Goal: Task Accomplishment & Management: Manage account settings

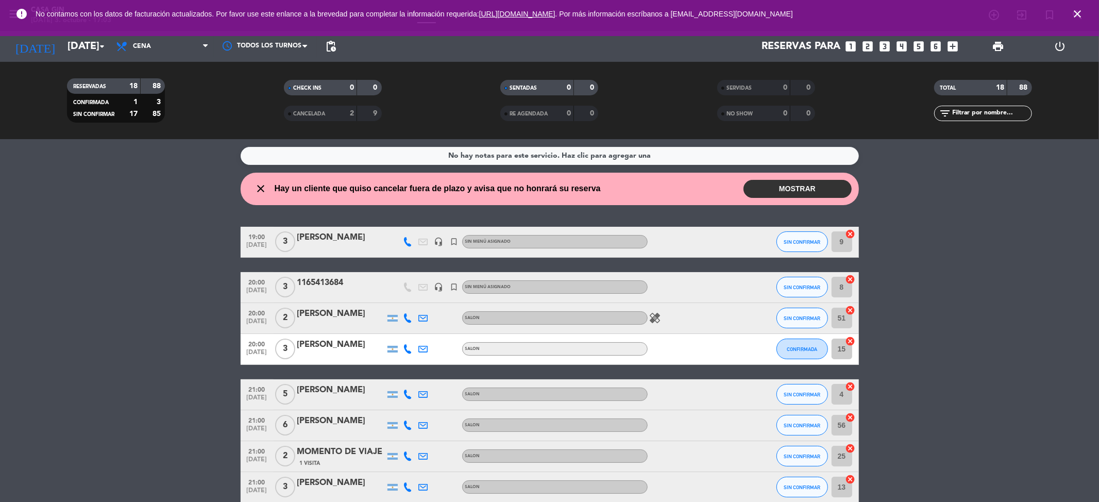
click at [803, 189] on button "MOSTRAR" at bounding box center [798, 189] width 108 height 18
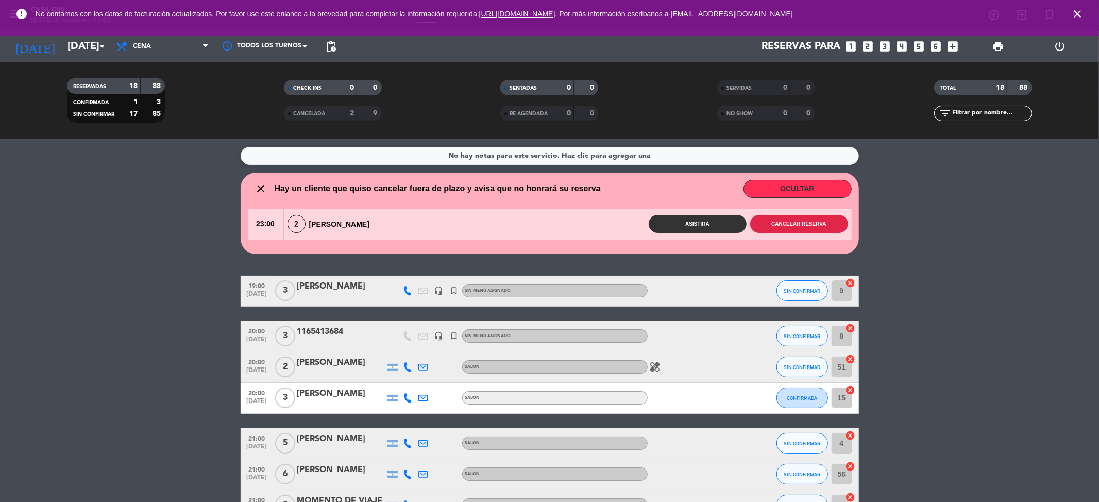
click at [773, 222] on button "Cancelar reserva" at bounding box center [799, 224] width 98 height 18
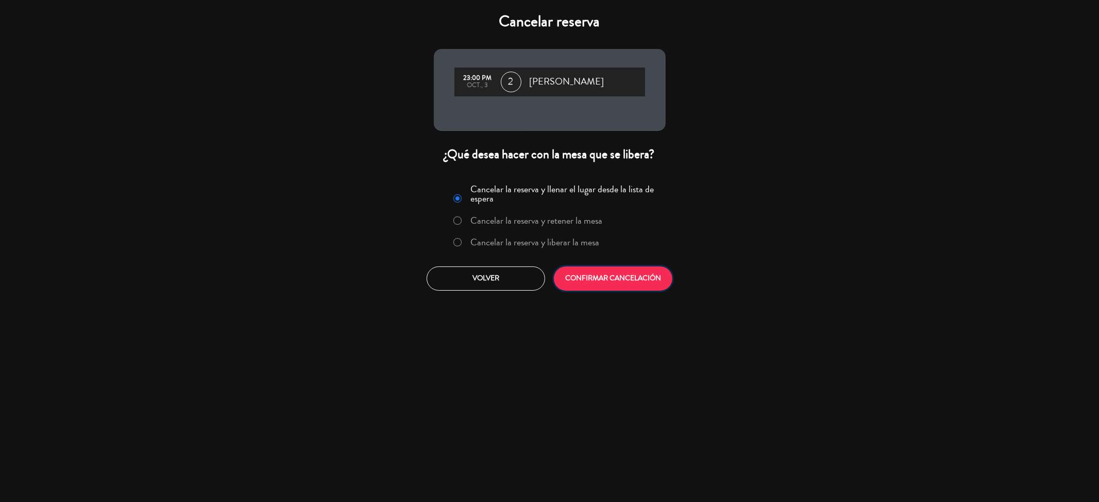
click at [654, 273] on button "CONFIRMAR CANCELACIÓN" at bounding box center [613, 278] width 119 height 24
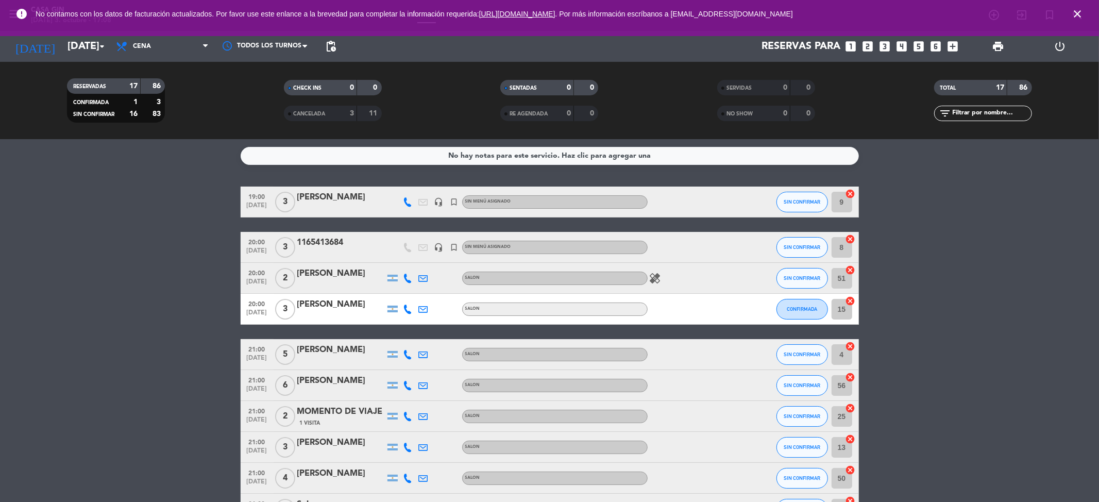
click at [410, 198] on icon at bounding box center [407, 201] width 9 height 9
click at [401, 183] on span "Copiar" at bounding box center [395, 184] width 22 height 11
drag, startPoint x: 359, startPoint y: 191, endPoint x: 281, endPoint y: 189, distance: 78.3
click at [281, 189] on div "19:00 [DATE] 3 [PERSON_NAME] 1158314032 Copiar content_paste | headset_mic turn…" at bounding box center [550, 202] width 618 height 31
click at [126, 179] on div "No hay notas para este servicio. Haz clic para agregar una 19:00 [DATE] 3 [PERS…" at bounding box center [549, 320] width 1099 height 363
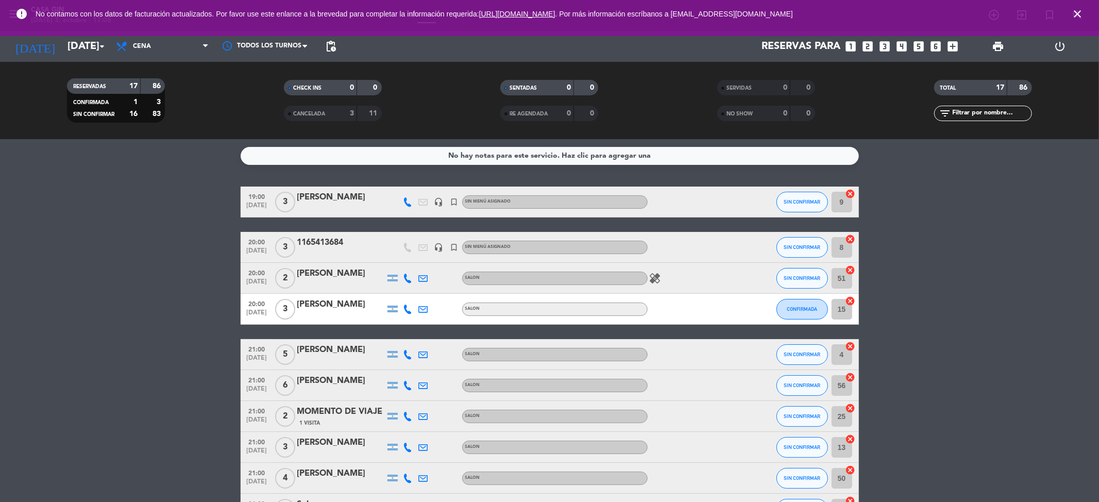
drag, startPoint x: 356, startPoint y: 190, endPoint x: 294, endPoint y: 192, distance: 61.9
click at [290, 192] on div "19:00 [DATE] 3 [PERSON_NAME] headset_mic turned_in_not Sin menú asignado SIN CO…" at bounding box center [550, 202] width 618 height 31
copy div "[PERSON_NAME]"
drag, startPoint x: 347, startPoint y: 237, endPoint x: 296, endPoint y: 239, distance: 51.6
click at [296, 239] on div "20:00 [DATE] 3 1165413684 headset_mic turned_in_not Sin menú asignado SIN CONFI…" at bounding box center [550, 247] width 618 height 31
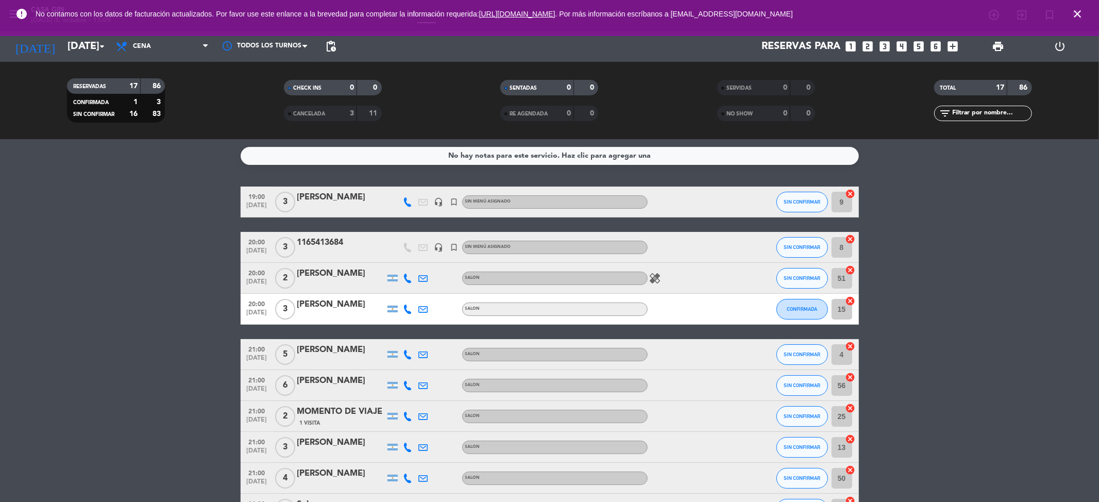
copy div "1165413684"
click at [407, 274] on icon at bounding box center [407, 278] width 9 height 9
click at [400, 263] on span "Copiar" at bounding box center [401, 260] width 22 height 11
click at [398, 262] on span "Copiar" at bounding box center [401, 260] width 22 height 11
drag, startPoint x: 362, startPoint y: 267, endPoint x: 292, endPoint y: 265, distance: 70.1
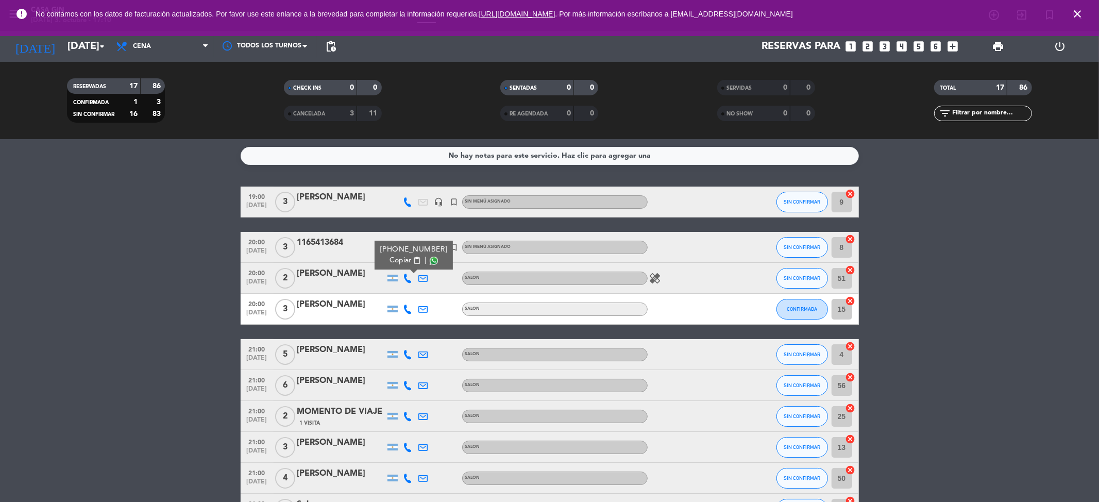
click at [292, 265] on div "20:00 [DATE] 2 [PERSON_NAME] [PHONE_NUMBER] Copiar content_paste | SALON healin…" at bounding box center [550, 278] width 618 height 31
copy div "[PERSON_NAME]"
click at [406, 306] on icon at bounding box center [407, 309] width 9 height 9
click at [394, 292] on span "Copiar" at bounding box center [401, 291] width 22 height 11
drag, startPoint x: 355, startPoint y: 299, endPoint x: 299, endPoint y: 303, distance: 55.3
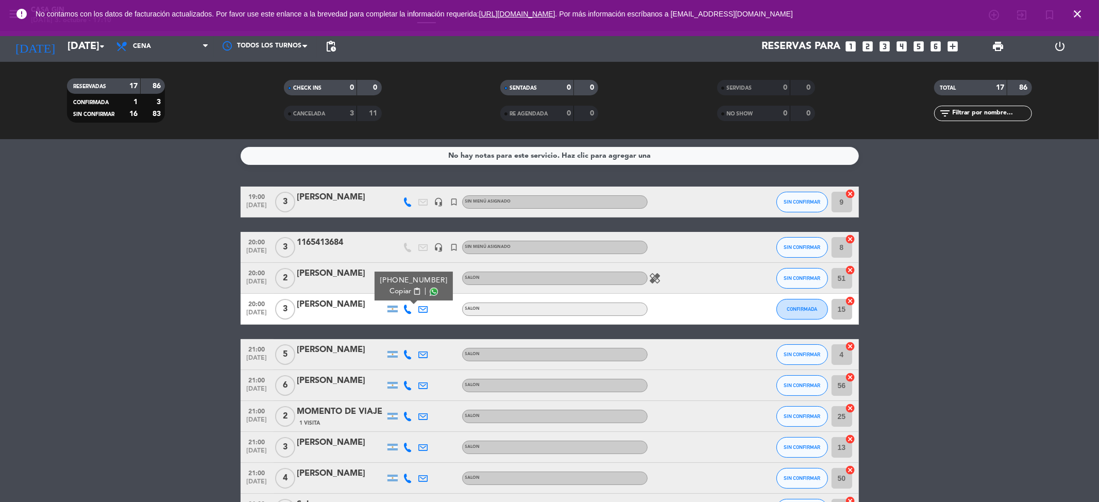
click at [299, 303] on div "[PERSON_NAME]" at bounding box center [341, 304] width 88 height 13
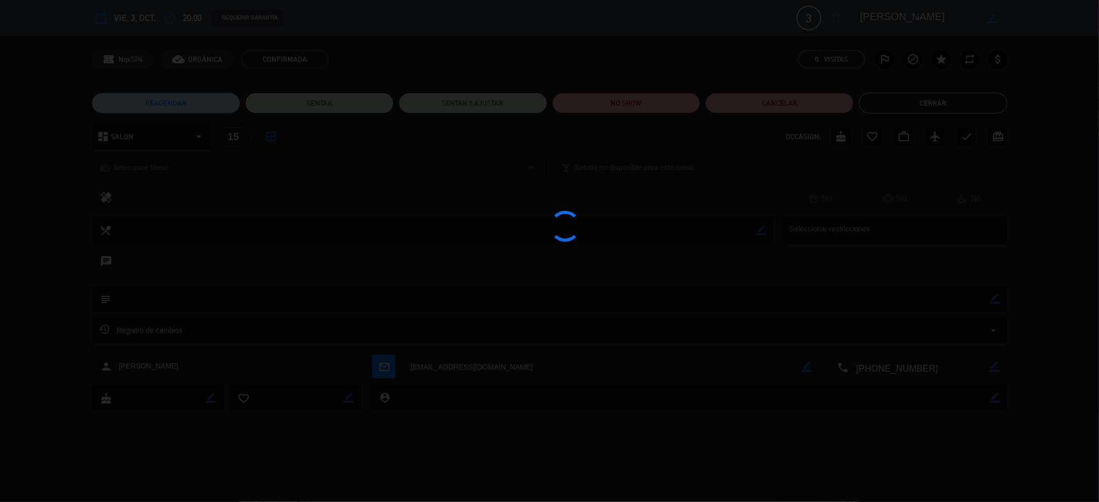
drag, startPoint x: 299, startPoint y: 303, endPoint x: 676, endPoint y: 271, distance: 378.0
click at [676, 271] on div at bounding box center [549, 251] width 1099 height 502
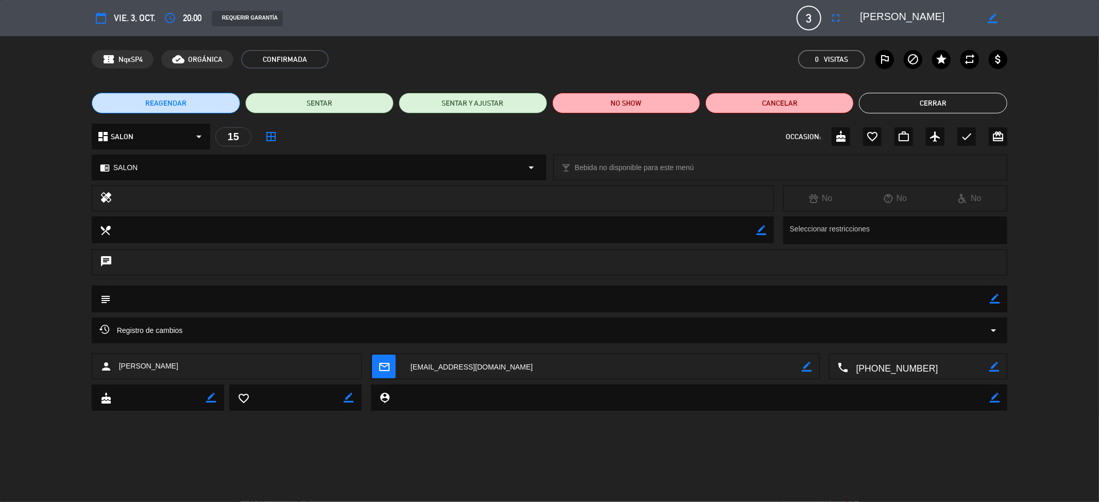
click at [882, 106] on button "Cerrar" at bounding box center [933, 103] width 148 height 21
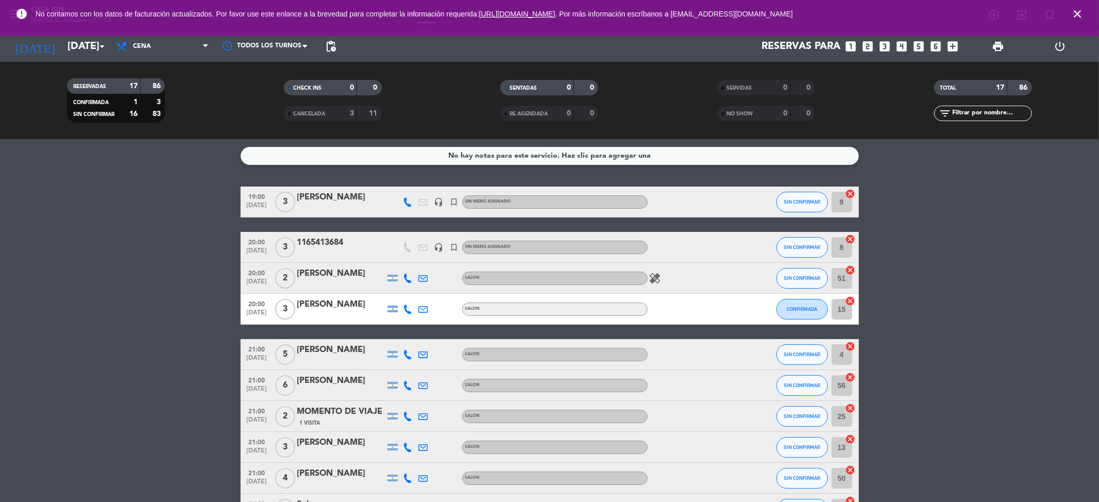
drag, startPoint x: 363, startPoint y: 297, endPoint x: 296, endPoint y: 295, distance: 67.5
click at [296, 295] on div "20:00 [DATE] 3 [PERSON_NAME] SALON CONFIRMADA 15 cancel" at bounding box center [550, 309] width 618 height 31
copy div "[PERSON_NAME]"
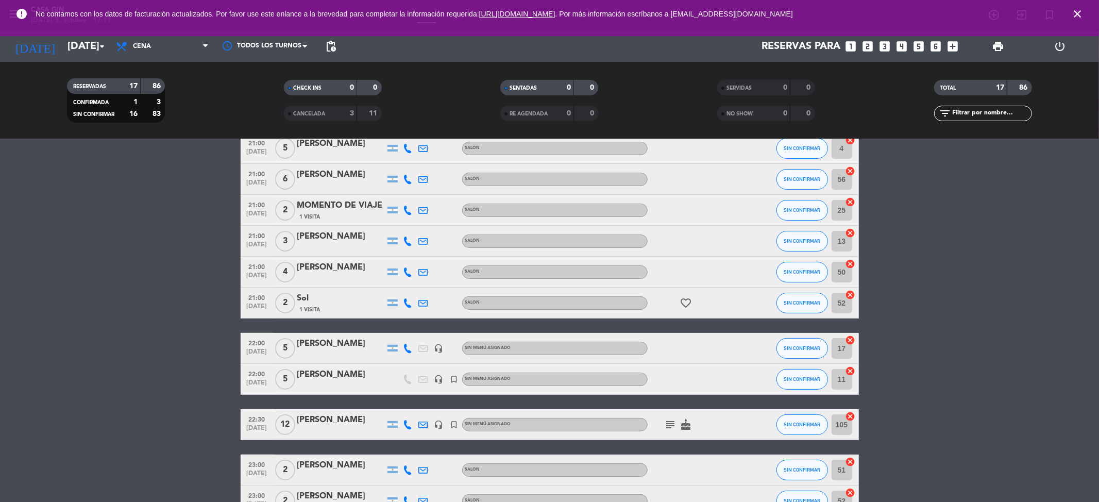
scroll to position [137, 0]
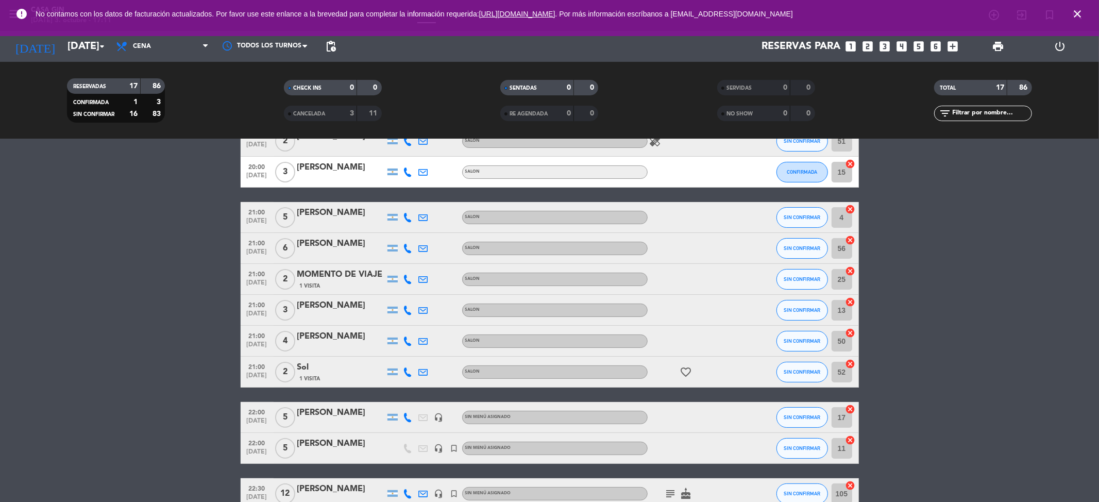
click at [411, 213] on icon at bounding box center [407, 217] width 9 height 9
click at [405, 200] on span "Copiar" at bounding box center [401, 199] width 22 height 11
drag, startPoint x: 361, startPoint y: 203, endPoint x: 291, endPoint y: 206, distance: 70.1
click at [291, 206] on div "21:00 [DATE] 5 [PERSON_NAME] [PHONE_NUMBER] Copiar content_paste | SALON SIN CO…" at bounding box center [550, 217] width 618 height 31
copy div "[PERSON_NAME]"
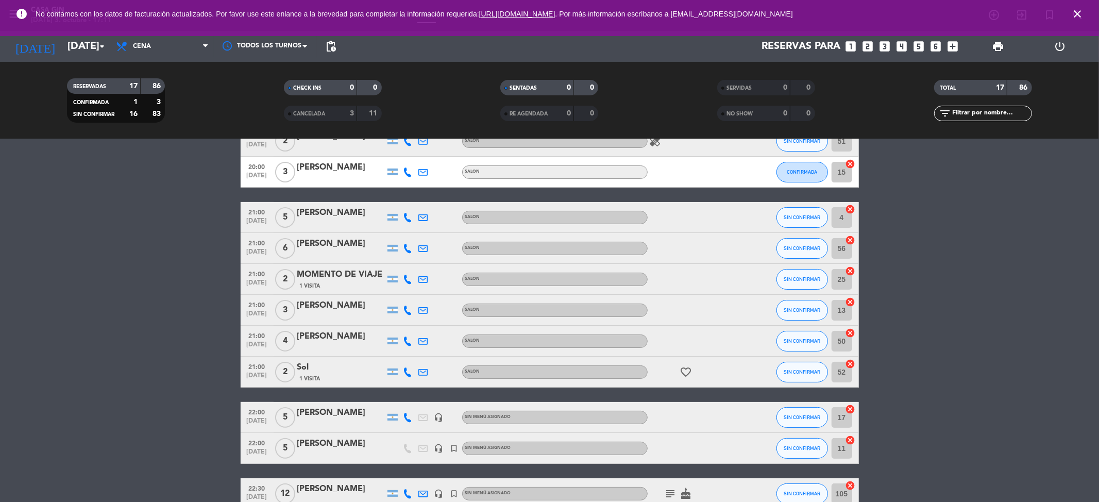
click at [407, 246] on icon at bounding box center [407, 248] width 9 height 9
click at [394, 227] on span "Copiar" at bounding box center [401, 230] width 22 height 11
drag, startPoint x: 371, startPoint y: 235, endPoint x: 294, endPoint y: 235, distance: 77.3
click at [294, 235] on div "21:00 [DATE] 6 [PERSON_NAME] [PHONE_NUMBER] Copiar content_paste | SALON SIN CO…" at bounding box center [550, 248] width 618 height 31
copy div "[PERSON_NAME]"
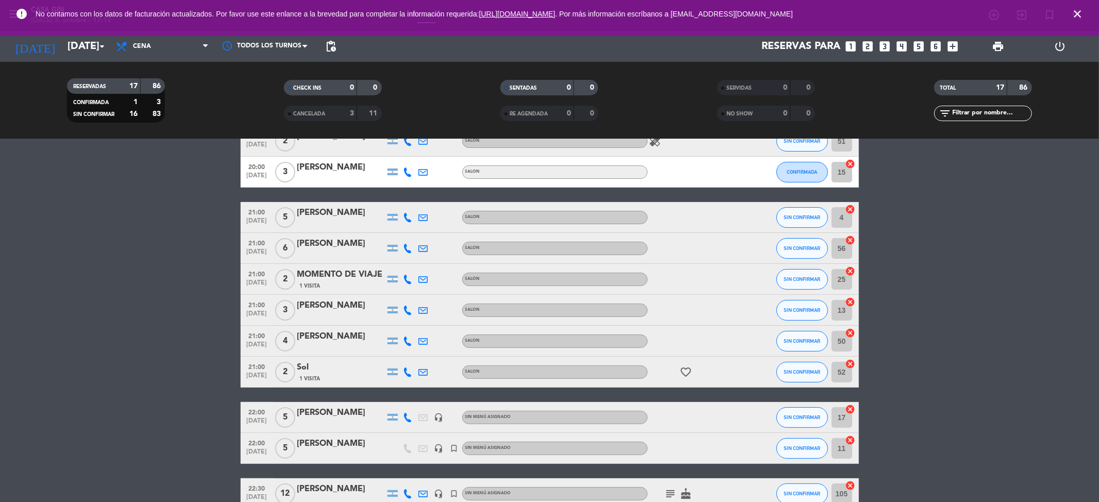
click at [408, 280] on icon at bounding box center [407, 279] width 9 height 9
click at [403, 260] on span "Copiar" at bounding box center [401, 261] width 22 height 11
click at [128, 250] on bookings-row "19:00 [DATE] 3 [PERSON_NAME] headset_mic turned_in_not Sin menú asignado SIN CO…" at bounding box center [549, 348] width 1099 height 598
drag, startPoint x: 384, startPoint y: 265, endPoint x: 293, endPoint y: 265, distance: 91.2
click at [293, 265] on div "21:00 [DATE] 2 MOMENTO DE VIAJE 1 Visita SALON SIN CONFIRMAR 25 cancel" at bounding box center [550, 279] width 618 height 31
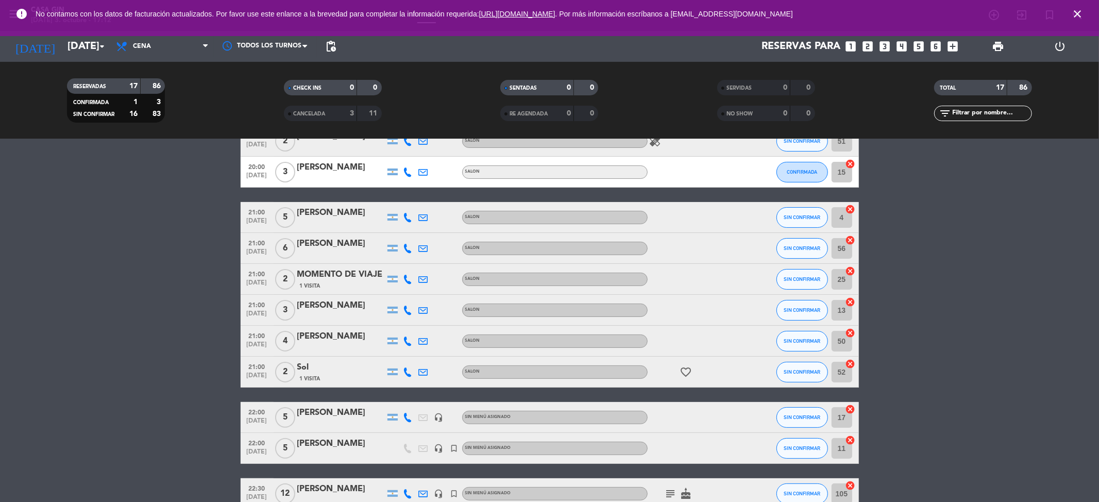
copy div "MOMENTO DE VIAJE 1 Visita"
click at [409, 312] on icon at bounding box center [407, 310] width 9 height 9
click at [413, 293] on span "content_paste" at bounding box center [417, 293] width 8 height 8
drag, startPoint x: 362, startPoint y: 297, endPoint x: 293, endPoint y: 301, distance: 69.2
click at [293, 301] on div "21:00 [DATE] 3 [PERSON_NAME] [PHONE_NUMBER] Copiar content_paste | SALON SIN CO…" at bounding box center [550, 310] width 618 height 31
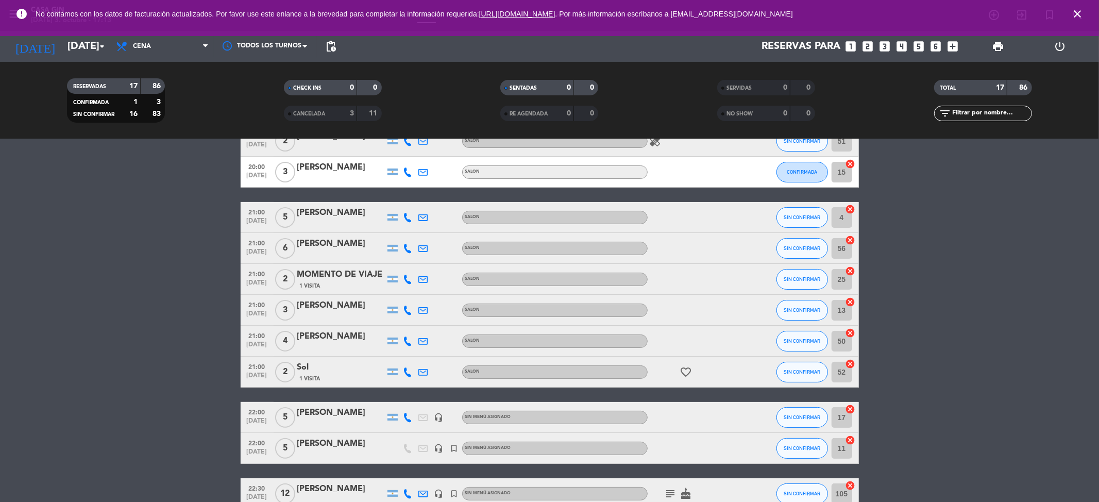
copy div "[PERSON_NAME]"
click at [408, 342] on icon at bounding box center [407, 340] width 9 height 9
click at [413, 322] on span "content_paste" at bounding box center [417, 323] width 8 height 8
drag, startPoint x: 370, startPoint y: 327, endPoint x: 301, endPoint y: 326, distance: 69.0
click at [301, 326] on div "21:00 [DATE] 4 [PERSON_NAME] [PHONE_NUMBER] Copiar content_paste | SALON SIN CO…" at bounding box center [550, 341] width 618 height 31
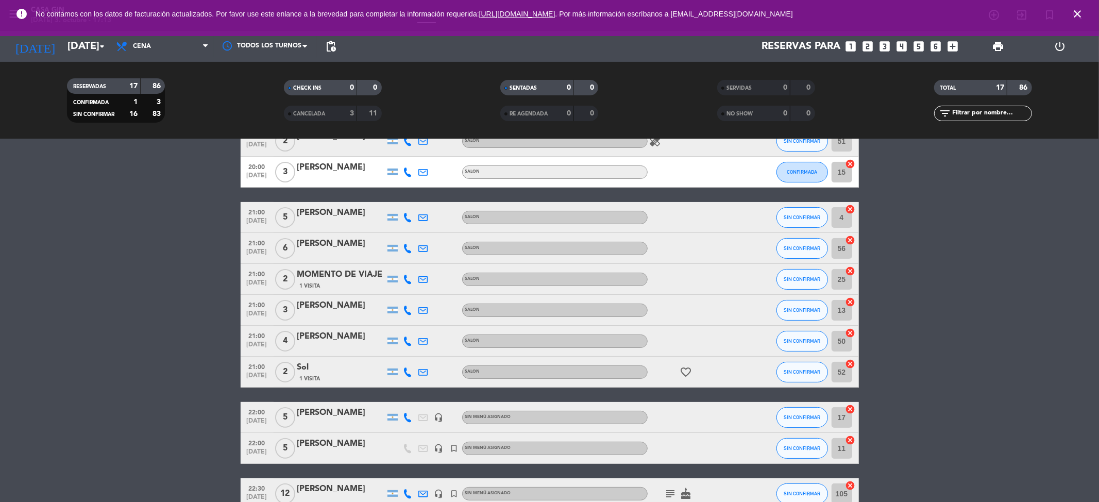
click at [300, 327] on div "21:00 [DATE] 4 [PERSON_NAME] SALON SIN CONFIRMAR 50 cancel" at bounding box center [550, 341] width 618 height 31
drag, startPoint x: 190, startPoint y: 327, endPoint x: 326, endPoint y: 327, distance: 135.5
click at [191, 327] on bookings-row "19:00 [DATE] 3 [PERSON_NAME] headset_mic turned_in_not Sin menú asignado SIN CO…" at bounding box center [549, 348] width 1099 height 598
drag, startPoint x: 376, startPoint y: 327, endPoint x: 296, endPoint y: 329, distance: 79.9
click at [296, 329] on div "21:00 [DATE] 4 [PERSON_NAME] SALON SIN CONFIRMAR 50 cancel" at bounding box center [550, 341] width 618 height 31
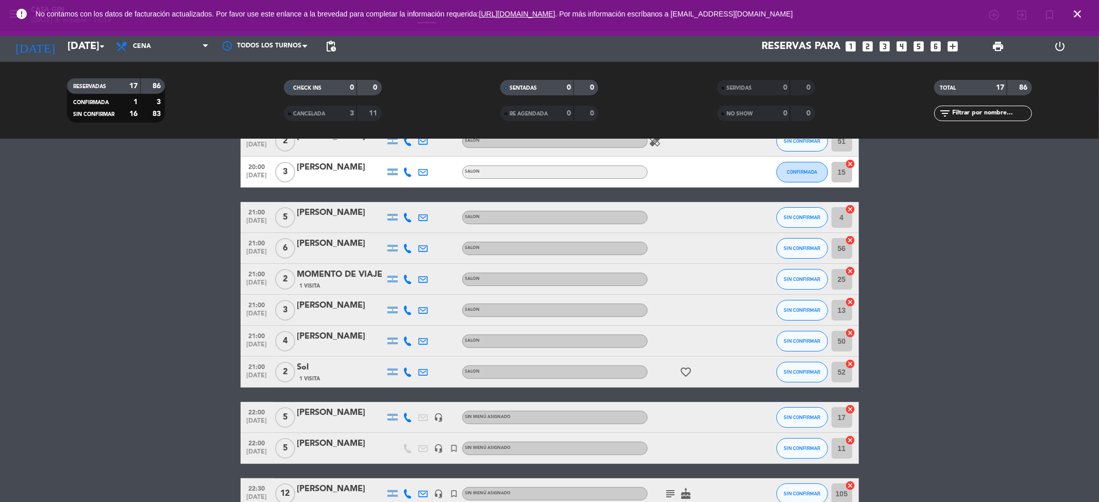
copy div "[PERSON_NAME]"
click at [409, 371] on icon at bounding box center [407, 371] width 9 height 9
click at [405, 356] on span "Copiar" at bounding box center [401, 354] width 22 height 11
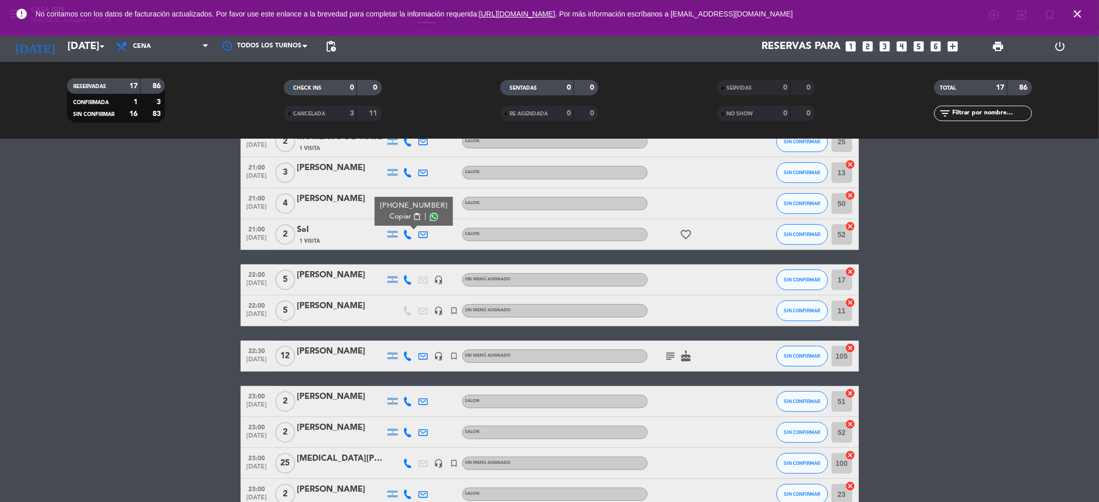
scroll to position [333, 0]
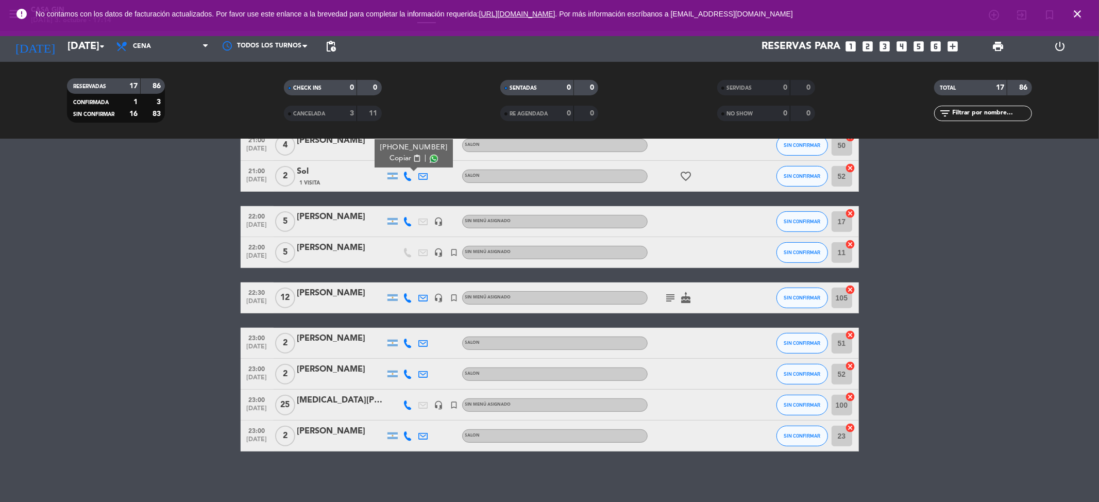
click at [405, 217] on icon at bounding box center [407, 221] width 9 height 9
click at [405, 204] on span "Copiar" at bounding box center [401, 203] width 22 height 11
drag, startPoint x: 327, startPoint y: 208, endPoint x: 293, endPoint y: 208, distance: 34.0
click at [293, 208] on div "22:00 [DATE] 5 [PERSON_NAME] [PHONE_NUMBER] Copiar content_paste | headset_mic …" at bounding box center [550, 221] width 618 height 31
copy div "[PERSON_NAME]"
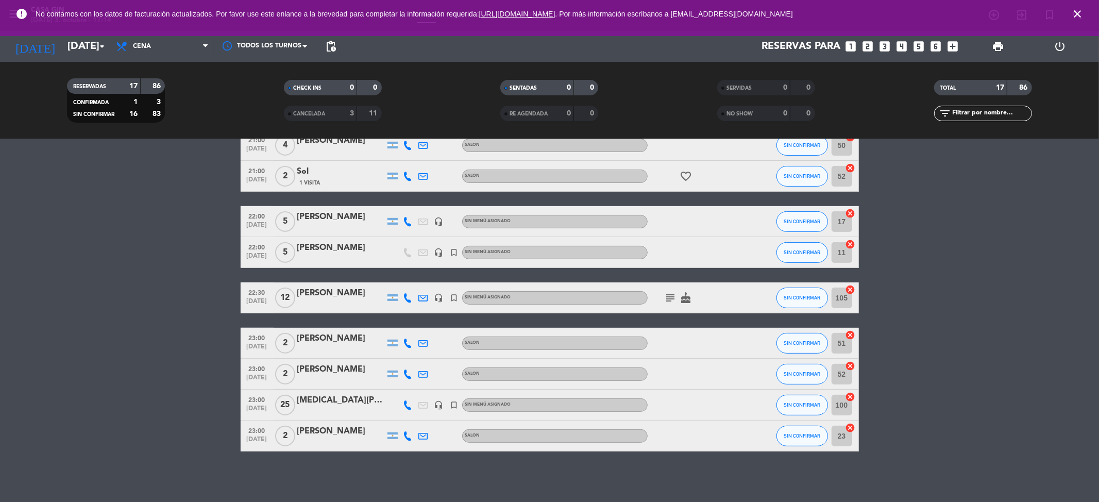
click at [411, 296] on icon at bounding box center [407, 297] width 9 height 9
click at [407, 279] on span "content_paste" at bounding box center [410, 280] width 8 height 8
click at [77, 275] on bookings-row "19:00 [DATE] 3 [PERSON_NAME] headset_mic turned_in_not Sin menú asignado SIN CO…" at bounding box center [549, 153] width 1099 height 598
drag, startPoint x: 368, startPoint y: 279, endPoint x: 297, endPoint y: 283, distance: 71.2
click at [293, 283] on div "19:00 [DATE] 3 [PERSON_NAME] headset_mic turned_in_not Sin menú asignado SIN CO…" at bounding box center [550, 153] width 618 height 598
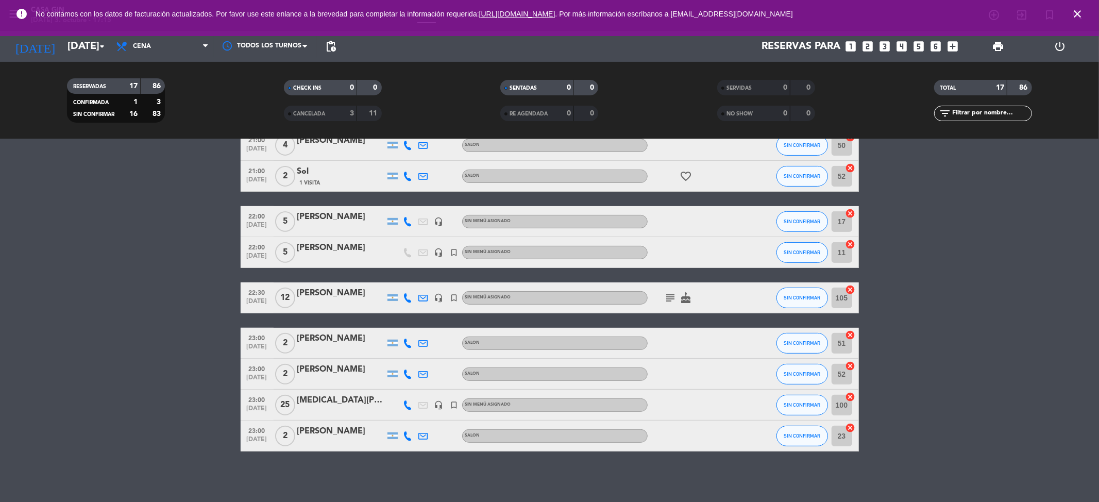
click at [407, 339] on icon at bounding box center [407, 343] width 9 height 9
click at [398, 322] on span "Copiar" at bounding box center [401, 325] width 22 height 11
drag, startPoint x: 361, startPoint y: 332, endPoint x: 295, endPoint y: 331, distance: 66.5
click at [295, 331] on div "23:00 [DATE] 2 [PERSON_NAME] [PHONE_NUMBER] Copiar content_paste | SALON SIN CO…" at bounding box center [550, 343] width 618 height 31
click at [408, 369] on icon at bounding box center [407, 373] width 9 height 9
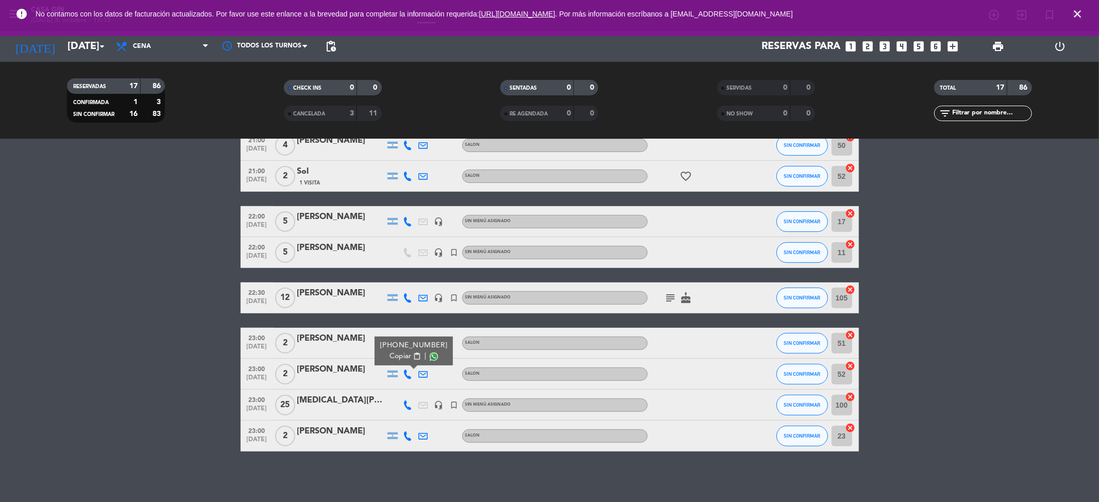
click at [406, 356] on button "Copiar content_paste" at bounding box center [405, 356] width 31 height 11
click at [410, 405] on icon at bounding box center [407, 404] width 9 height 9
click at [408, 387] on span "content_paste" at bounding box center [412, 387] width 8 height 8
drag, startPoint x: 357, startPoint y: 392, endPoint x: 292, endPoint y: 395, distance: 65.5
click at [292, 395] on div "23:00 [DATE] [MEDICAL_DATA][PERSON_NAME] 1169294542 Copiar content_paste | head…" at bounding box center [550, 405] width 618 height 31
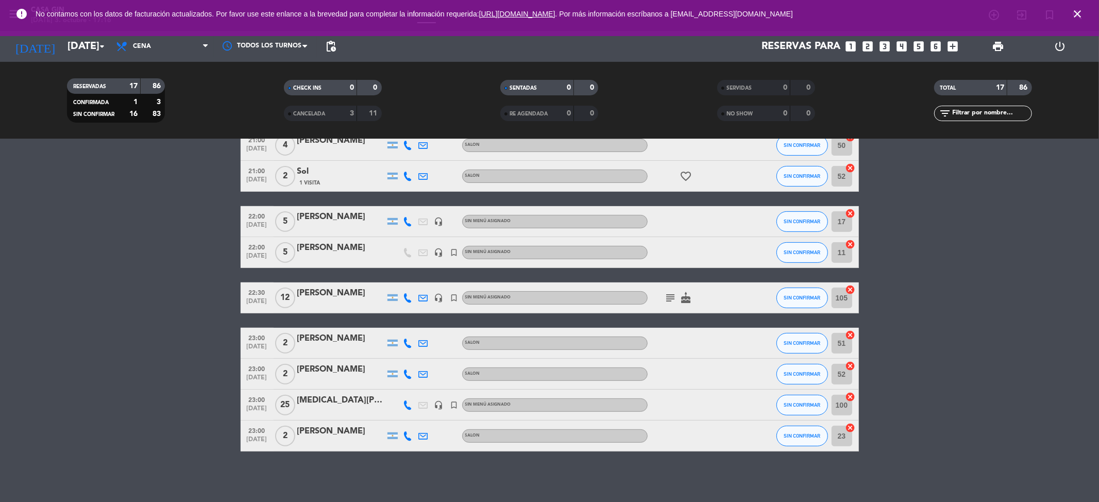
click at [404, 438] on icon at bounding box center [407, 435] width 9 height 9
click at [404, 423] on span "Copiar" at bounding box center [401, 418] width 22 height 11
drag, startPoint x: 360, startPoint y: 425, endPoint x: 291, endPoint y: 423, distance: 68.6
click at [291, 423] on div "23:00 [DATE] 2 [PERSON_NAME] [PHONE_NUMBER] Copiar content_paste | SALON SIN CO…" at bounding box center [550, 435] width 618 height 31
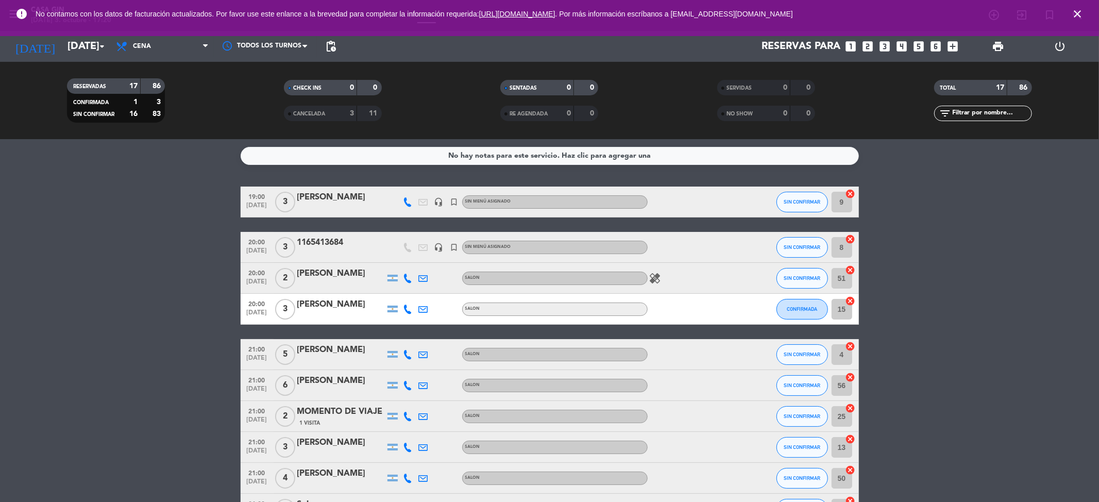
click at [345, 202] on div "[PERSON_NAME]" at bounding box center [341, 197] width 88 height 13
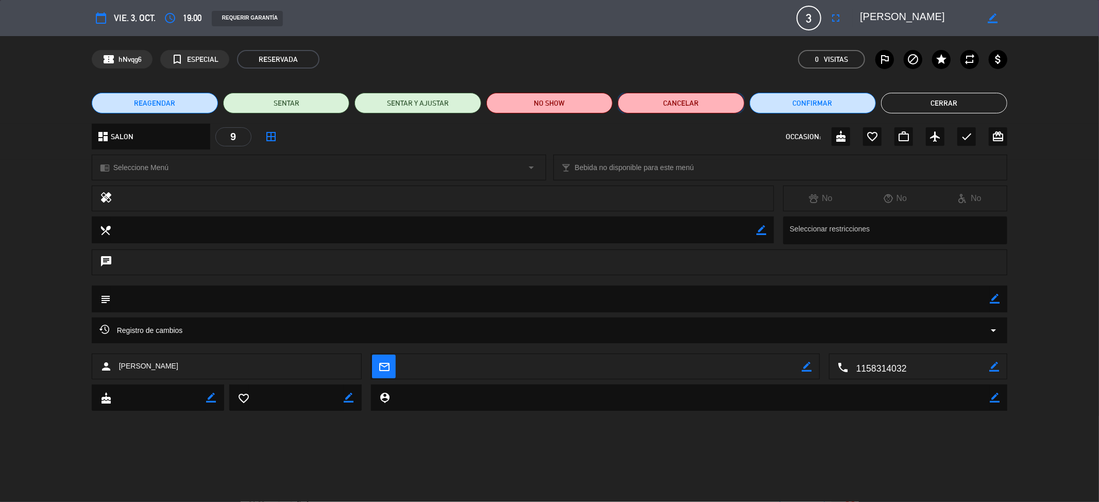
click at [654, 104] on button "Cancelar" at bounding box center [681, 103] width 126 height 21
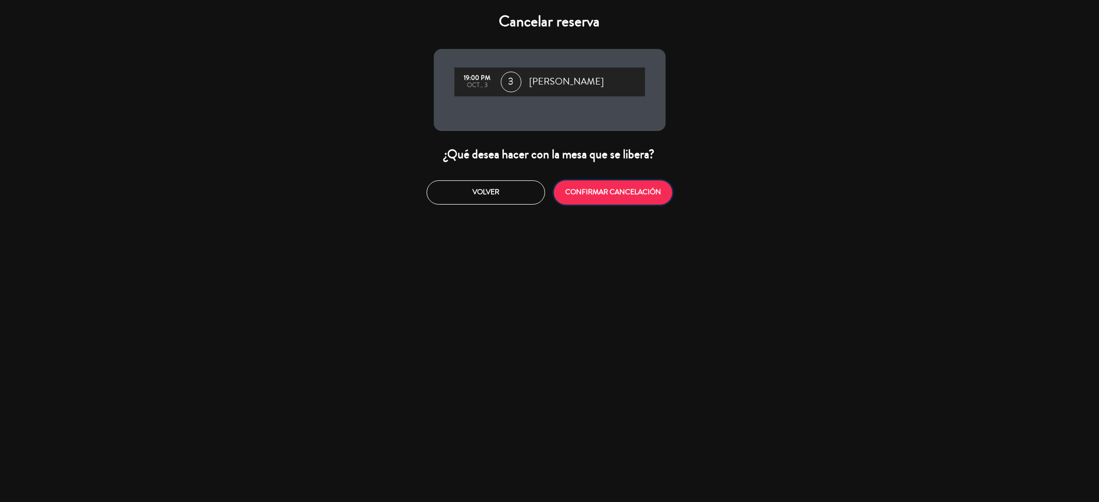
click at [593, 182] on button "CONFIRMAR CANCELACIÓN" at bounding box center [613, 192] width 119 height 24
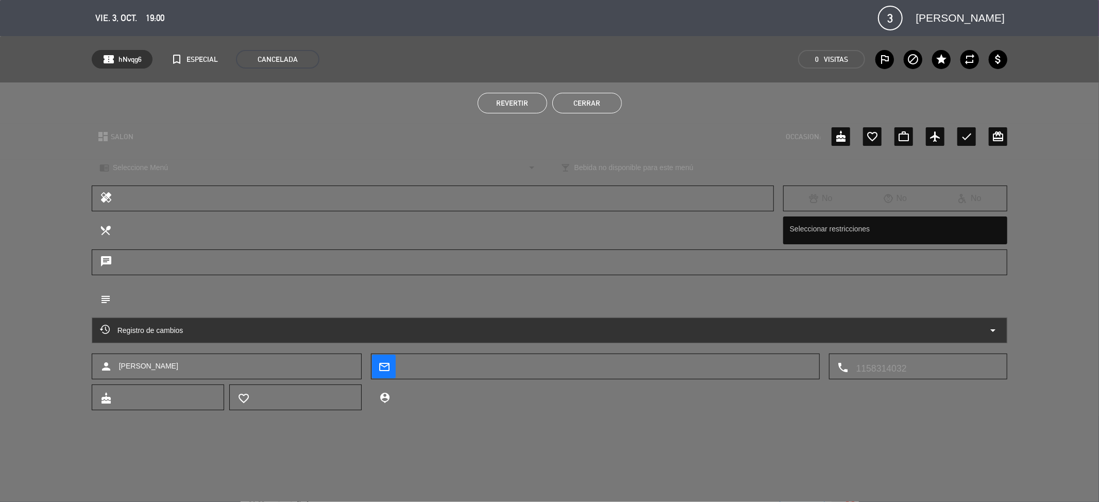
click at [588, 102] on button "Cerrar" at bounding box center [587, 103] width 70 height 21
